Goal: Use online tool/utility: Utilize a website feature to perform a specific function

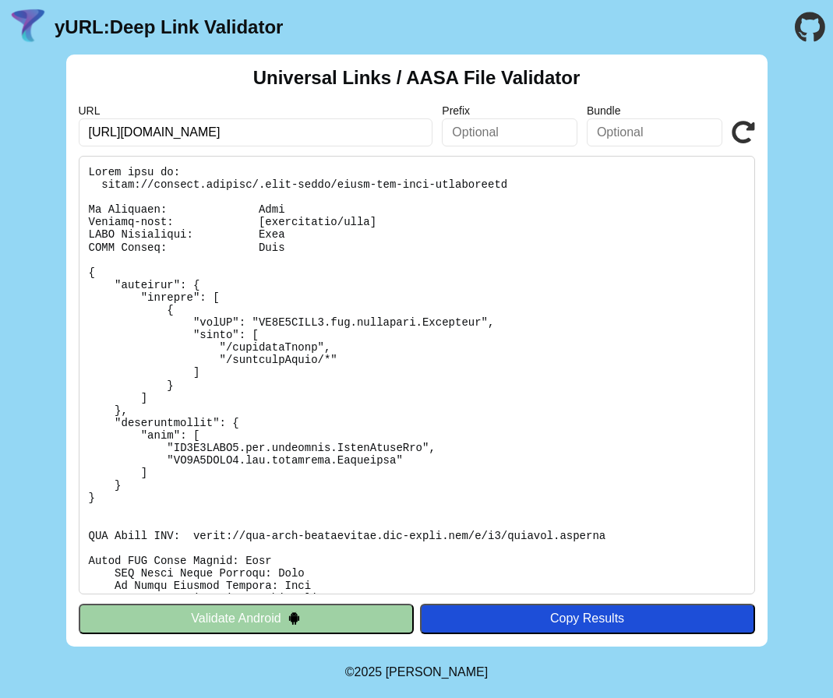
click at [206, 540] on pre at bounding box center [417, 375] width 676 height 438
drag, startPoint x: 101, startPoint y: 186, endPoint x: 509, endPoint y: 180, distance: 407.4
click at [510, 180] on pre at bounding box center [417, 375] width 676 height 438
copy pre "https://acoding.academy/.well-known/apple-app-site-association"
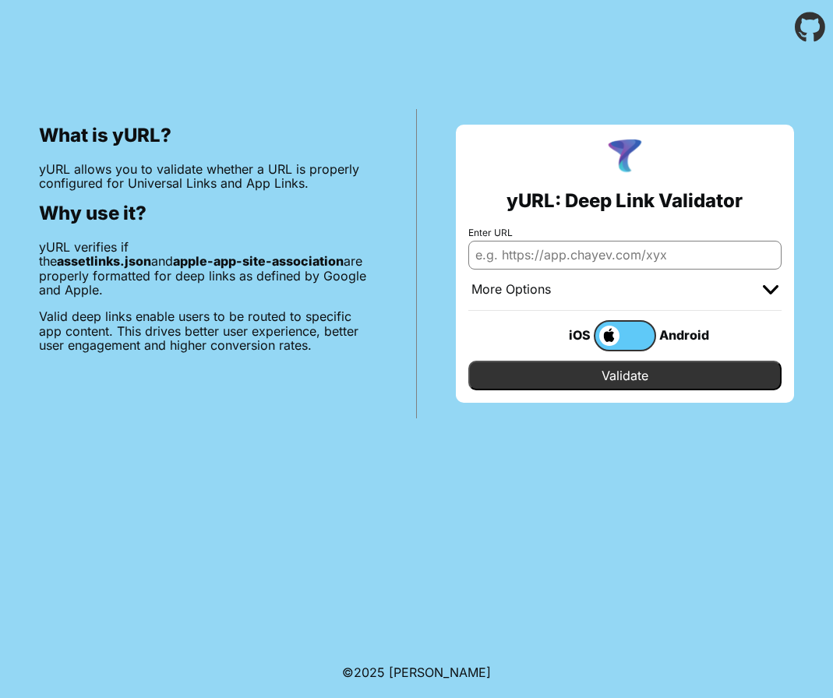
click at [533, 259] on input "Enter URL" at bounding box center [625, 255] width 314 height 28
paste input "https://cellini-gym-d174d3b04e94.herokuapp.com/web/index"
click at [516, 255] on input "https://cellini-gym-d174d3b04e94.herokuapp.com/.well-known/" at bounding box center [625, 255] width 314 height 28
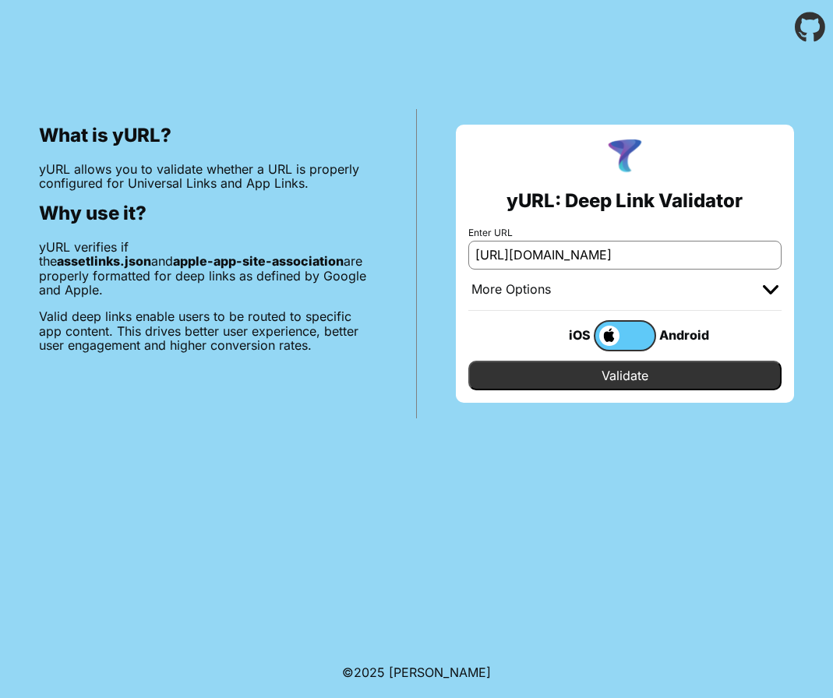
paste input "apple-app-site-association"
type input "https://cellini-gym-d174d3b04e94.herokuapp.com/.well-known/apple-app-site-assoc…"
click at [586, 380] on input "Validate" at bounding box center [625, 376] width 314 height 30
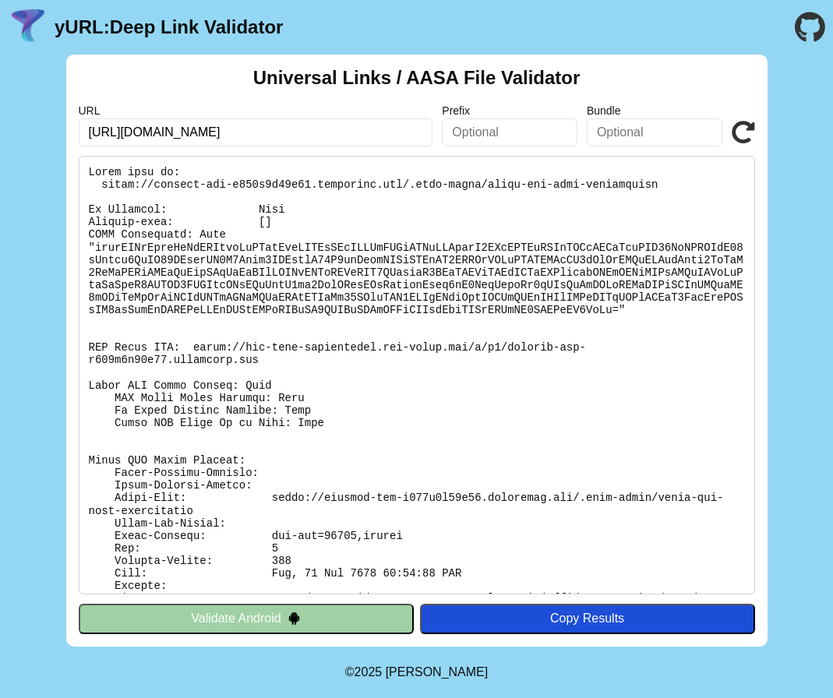
click at [199, 347] on pre at bounding box center [417, 375] width 676 height 438
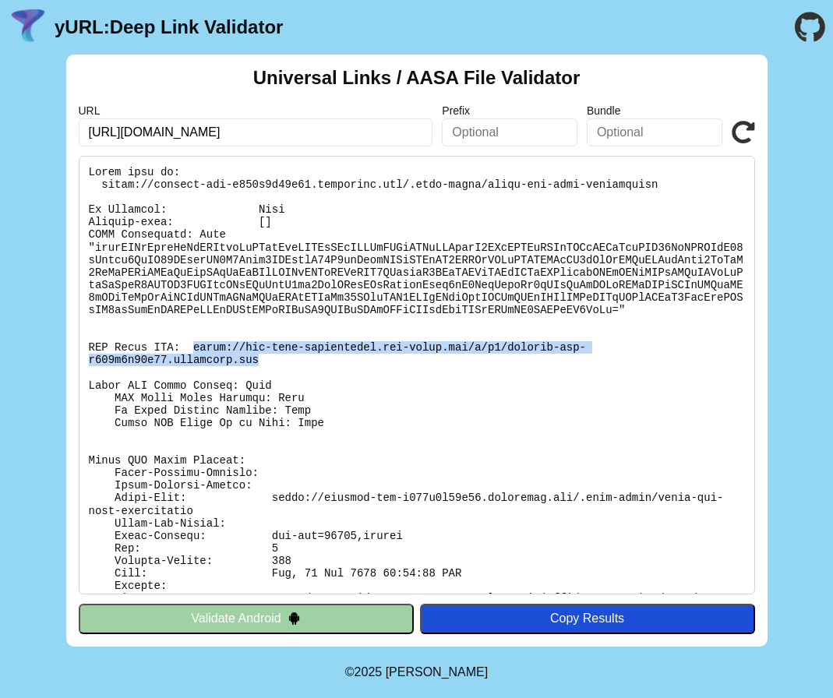
drag, startPoint x: 195, startPoint y: 347, endPoint x: 258, endPoint y: 361, distance: 64.6
click at [258, 361] on pre at bounding box center [417, 375] width 676 height 438
copy pre "[URL][DOMAIN_NAME][DOMAIN_NAME]"
